Goal: Task Accomplishment & Management: Complete application form

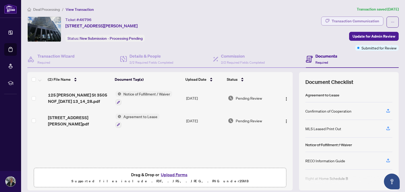
click at [351, 19] on div "Transaction Communication" at bounding box center [354, 21] width 47 height 8
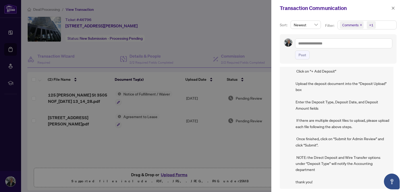
scroll to position [1, 0]
click at [223, 42] on div at bounding box center [202, 96] width 405 height 192
click at [392, 9] on icon "close" at bounding box center [393, 8] width 3 height 3
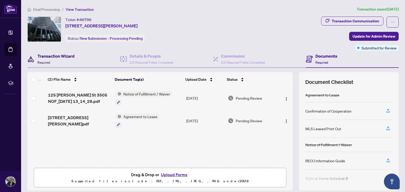
click at [50, 61] on span "Required" at bounding box center [43, 63] width 13 height 4
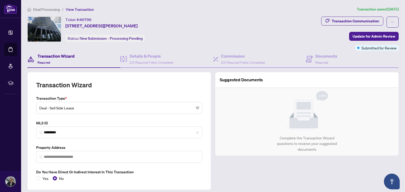
type input "**********"
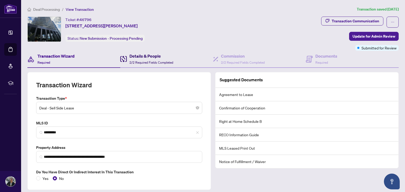
click at [151, 61] on span "2/2 Required Fields Completed" at bounding box center [151, 63] width 44 height 4
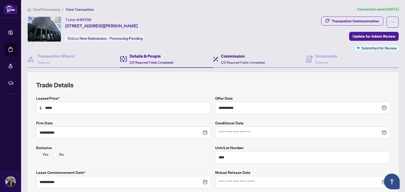
click at [228, 59] on div "Commission 2/2 Required Fields Completed" at bounding box center [243, 59] width 44 height 12
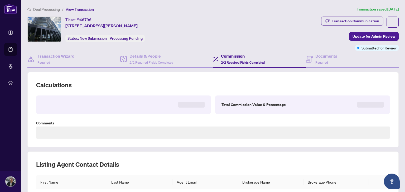
type textarea "**********"
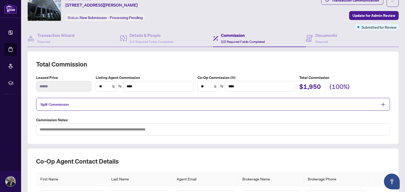
scroll to position [20, 0]
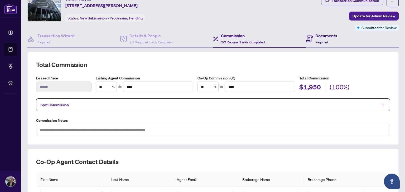
click at [317, 38] on h4 "Documents" at bounding box center [326, 36] width 22 height 6
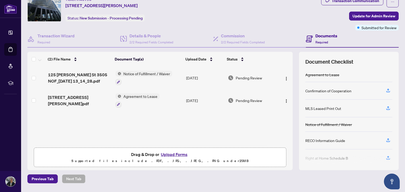
click at [169, 154] on button "Upload Forms" at bounding box center [174, 154] width 30 height 7
click at [171, 155] on button "Upload Forms" at bounding box center [174, 154] width 30 height 7
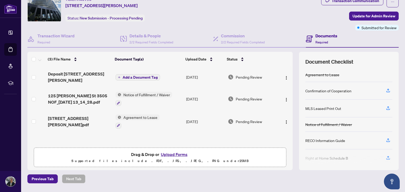
click at [126, 76] on span "Add a Document Tag" at bounding box center [140, 78] width 35 height 4
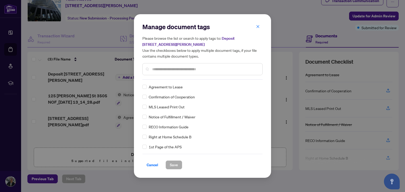
click at [157, 78] on div "Manage document tags Please browse the list or search to apply tags to: Deposit…" at bounding box center [202, 51] width 120 height 57
click at [169, 67] on input "text" at bounding box center [205, 69] width 106 height 6
type input "*******"
click at [176, 168] on span "Save" at bounding box center [174, 165] width 8 height 8
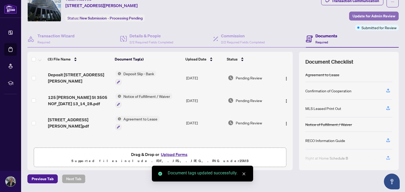
click at [366, 15] on span "Update for Admin Review" at bounding box center [373, 16] width 43 height 8
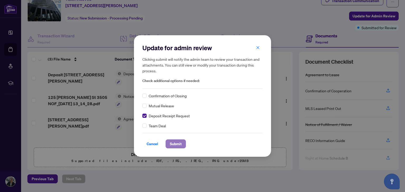
click at [173, 144] on span "Submit" at bounding box center [176, 144] width 12 height 8
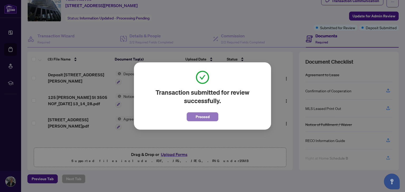
click at [206, 113] on span "Proceed" at bounding box center [203, 117] width 14 height 8
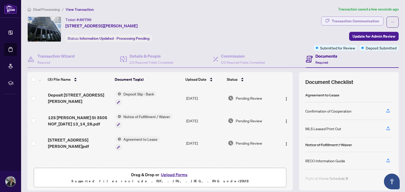
click at [343, 23] on div "Transaction Communication" at bounding box center [354, 21] width 47 height 8
type textarea "**********"
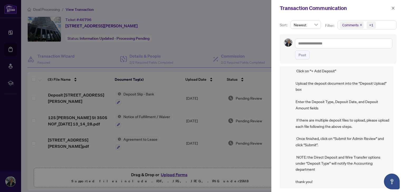
scroll to position [55, 0]
click at [255, 51] on div at bounding box center [202, 96] width 405 height 192
click at [393, 7] on icon "close" at bounding box center [393, 8] width 4 height 4
